Goal: Transaction & Acquisition: Purchase product/service

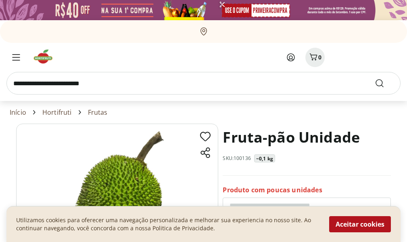
scroll to position [40, 0]
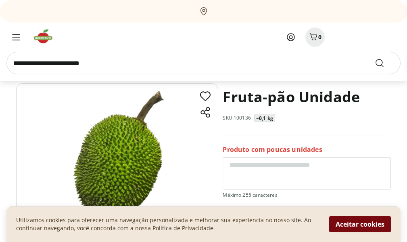
click at [355, 222] on button "Aceitar cookies" at bounding box center [360, 224] width 62 height 16
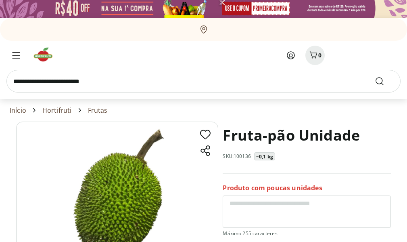
scroll to position [0, 0]
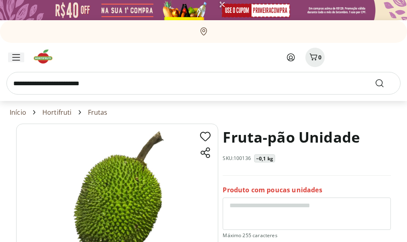
click at [14, 59] on icon "Menu" at bounding box center [16, 57] width 8 height 6
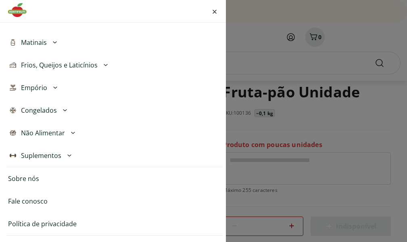
scroll to position [121, 0]
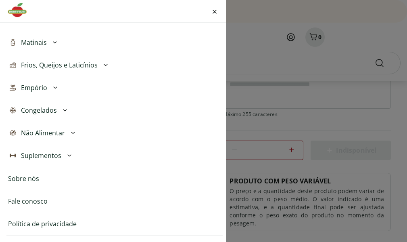
click at [272, 191] on div "Entrar ou Criar Conta Meus Favoritos Nossa Marca Açougue & Peixaria Congelados …" at bounding box center [203, 121] width 407 height 242
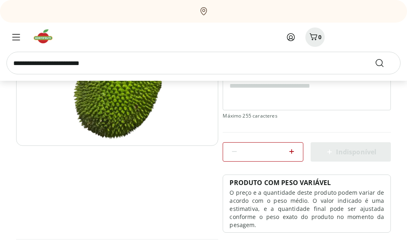
scroll to position [0, 0]
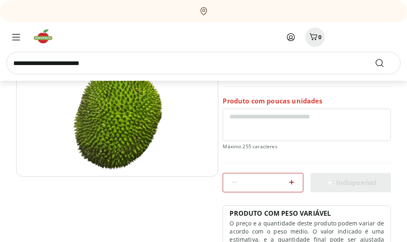
scroll to position [89, 0]
click at [293, 181] on icon at bounding box center [292, 182] width 10 height 10
click at [233, 184] on icon at bounding box center [235, 182] width 10 height 10
type input "*"
